Goal: Task Accomplishment & Management: Use online tool/utility

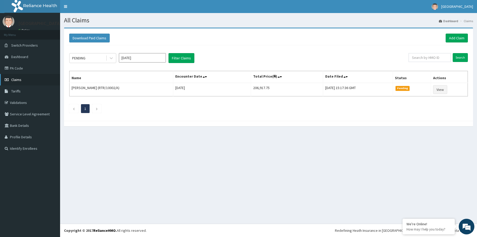
click at [23, 80] on link "Claims" at bounding box center [30, 79] width 60 height 11
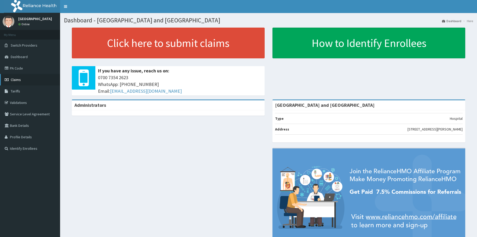
click at [22, 74] on link "Claims" at bounding box center [30, 79] width 60 height 11
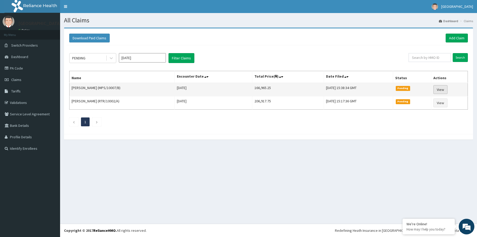
click at [444, 90] on link "View" at bounding box center [440, 89] width 14 height 9
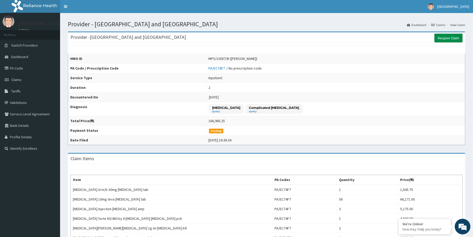
click at [443, 37] on link "Reopen Claim" at bounding box center [448, 38] width 28 height 9
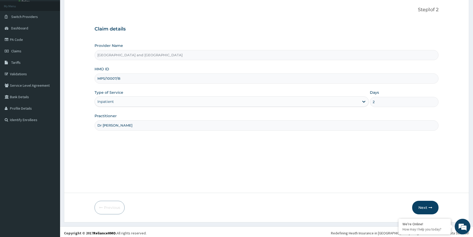
scroll to position [31, 0]
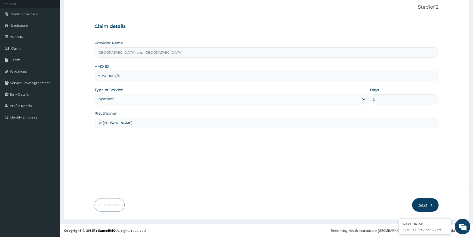
click at [421, 204] on button "Next" at bounding box center [425, 206] width 26 height 14
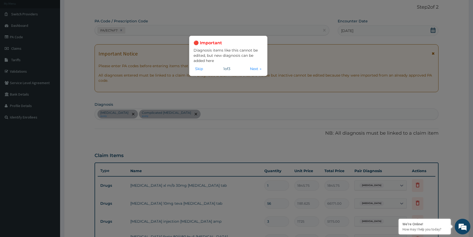
scroll to position [0, 0]
click at [251, 68] on button "Next →" at bounding box center [255, 69] width 15 height 6
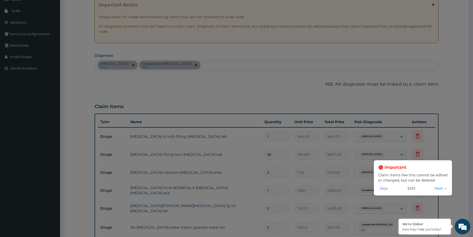
scroll to position [110, 0]
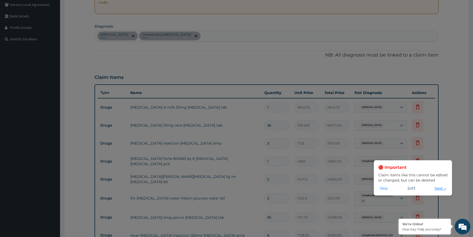
click at [436, 188] on button "Next →" at bounding box center [440, 189] width 15 height 6
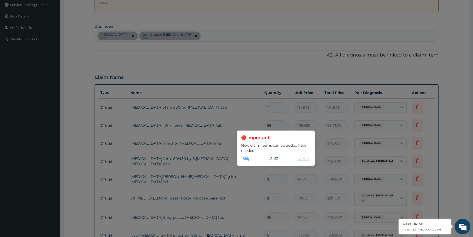
click at [299, 159] on button "Next →" at bounding box center [303, 159] width 15 height 6
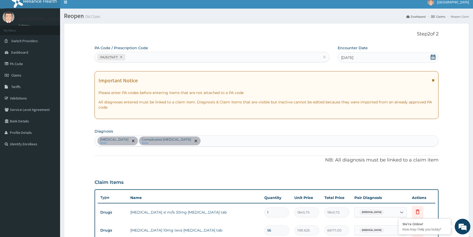
scroll to position [0, 0]
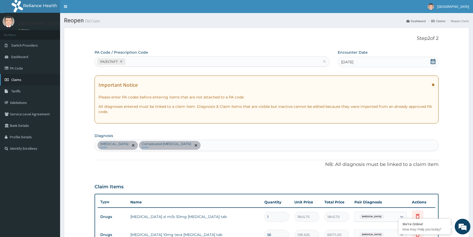
click at [16, 80] on span "Claims" at bounding box center [16, 80] width 10 height 5
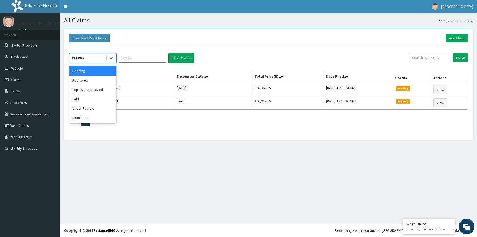
click at [114, 57] on icon at bounding box center [111, 58] width 5 height 5
click at [97, 70] on div "Pending" at bounding box center [92, 70] width 47 height 9
click at [111, 58] on icon at bounding box center [111, 58] width 5 height 5
click at [87, 81] on div "Approved" at bounding box center [92, 80] width 47 height 9
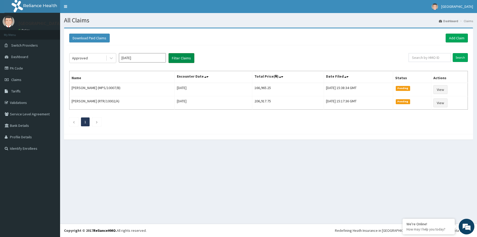
click at [178, 57] on button "Filter Claims" at bounding box center [181, 58] width 26 height 10
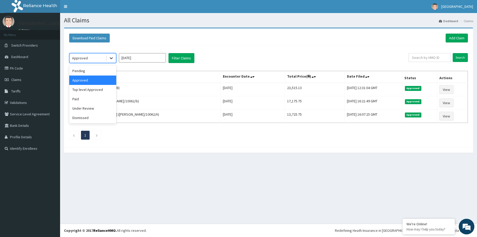
click at [112, 58] on icon at bounding box center [111, 59] width 3 height 2
click at [123, 174] on div "All Claims Dashboard Claims Download Paid Claims Add Claim × Note you can only …" at bounding box center [268, 118] width 417 height 211
